Goal: Find specific page/section: Find specific page/section

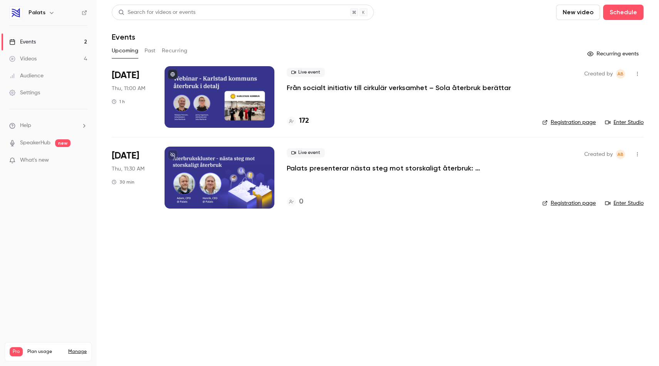
click at [330, 87] on p "Från socialt initiativ till cirkulär verksamhet – Sola återbruk berättar" at bounding box center [399, 87] width 224 height 9
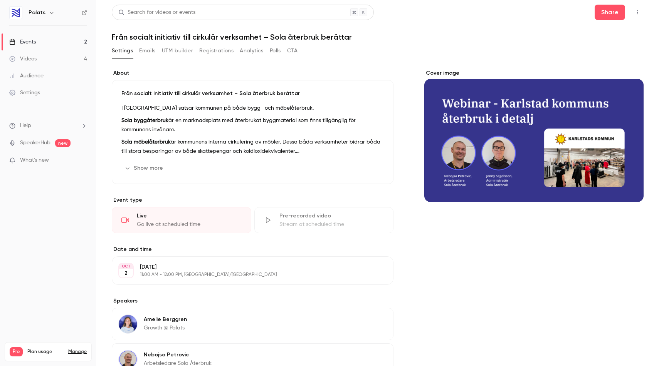
click at [218, 52] on button "Registrations" at bounding box center [216, 51] width 34 height 12
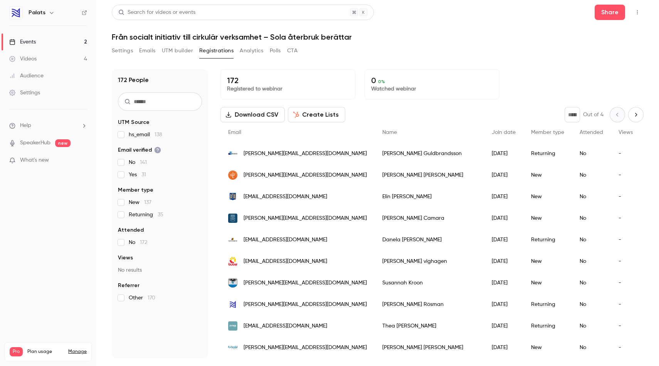
click at [404, 33] on h1 "Från socialt initiativ till cirkulär verksamhet – Sola återbruk berättar" at bounding box center [378, 36] width 532 height 9
click at [165, 98] on input "text" at bounding box center [160, 101] width 84 height 18
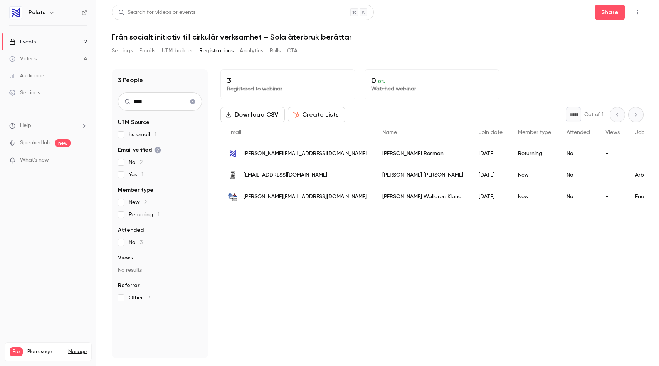
type input "****"
click at [192, 101] on icon "Clear search" at bounding box center [193, 101] width 6 height 5
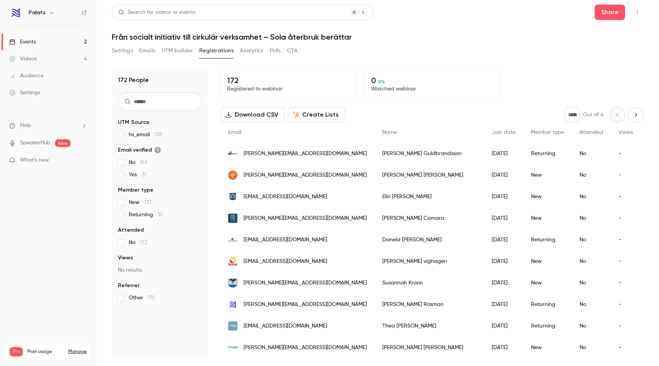
click at [28, 56] on div "Videos" at bounding box center [22, 59] width 27 height 8
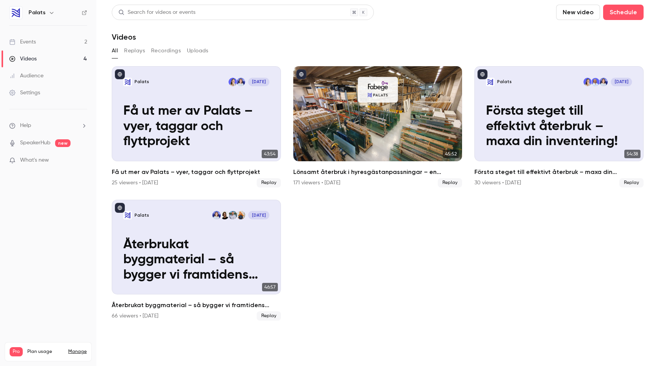
click at [29, 44] on div "Events" at bounding box center [22, 42] width 27 height 8
